Goal: Navigation & Orientation: Understand site structure

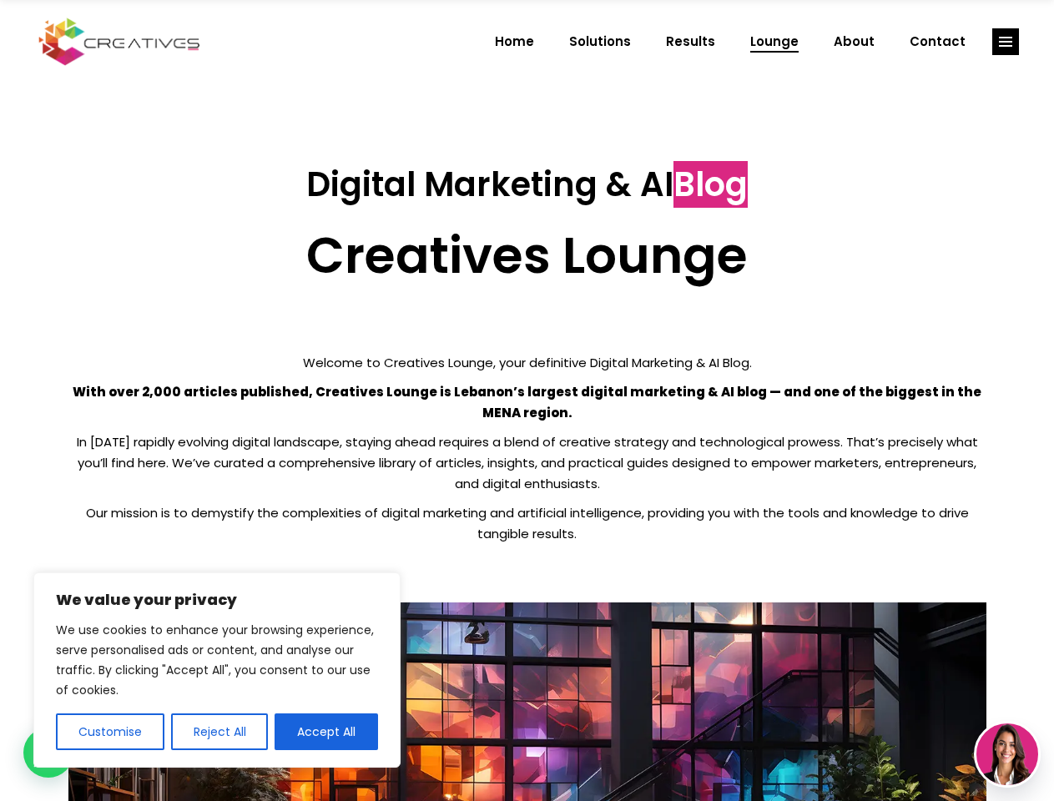
click at [527, 401] on p "With over 2,000 articles published, Creatives Lounge is Lebanon’s largest digit…" at bounding box center [527, 403] width 918 height 42
click at [109, 732] on button "Customise" at bounding box center [110, 732] width 109 height 37
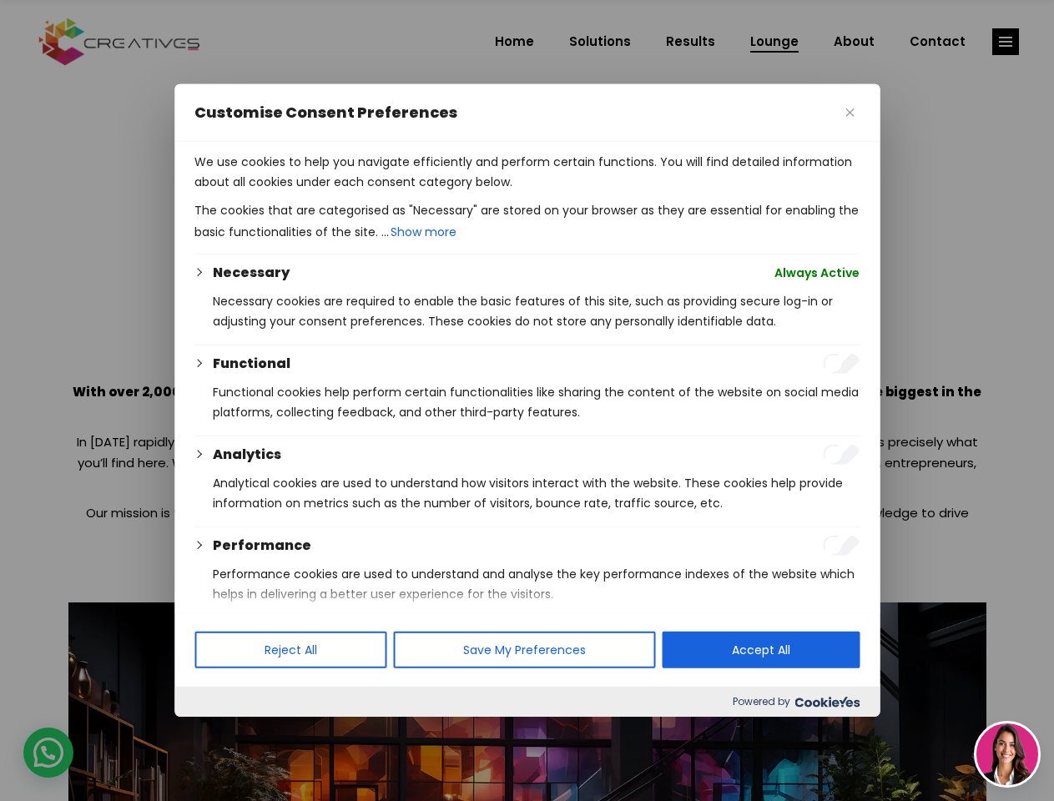
click at [219, 732] on div at bounding box center [527, 400] width 1054 height 801
click at [326, 192] on p "We use cookies to help you navigate efficiently and perform certain functions. …" at bounding box center [527, 172] width 665 height 40
click at [1006, 42] on div at bounding box center [527, 400] width 1054 height 801
click at [1008, 755] on img at bounding box center [1008, 755] width 62 height 62
